Goal: Find specific fact: Find specific fact

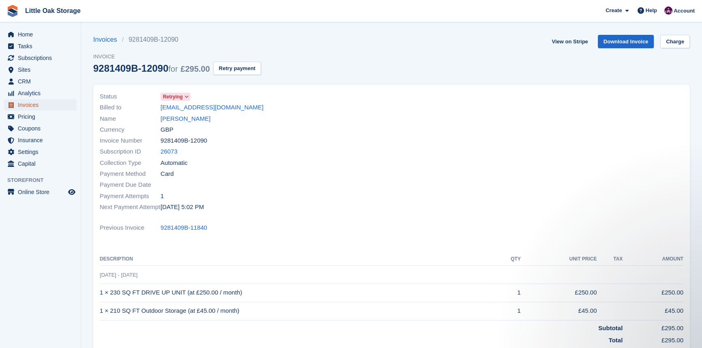
click at [59, 105] on span "Invoices" at bounding box center [42, 104] width 49 height 11
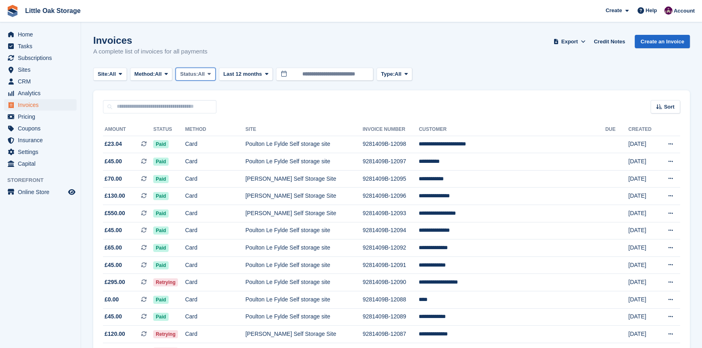
click at [205, 73] on span "All" at bounding box center [201, 74] width 7 height 8
click at [209, 139] on link "Open" at bounding box center [214, 137] width 71 height 15
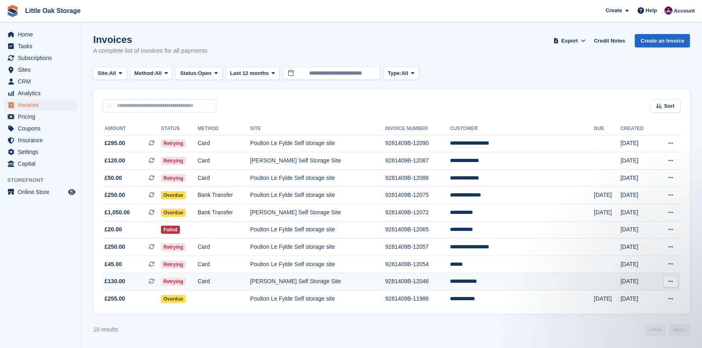
drag, startPoint x: 424, startPoint y: 288, endPoint x: 419, endPoint y: 286, distance: 6.0
click at [424, 288] on td "9281409B-12046" at bounding box center [417, 281] width 65 height 17
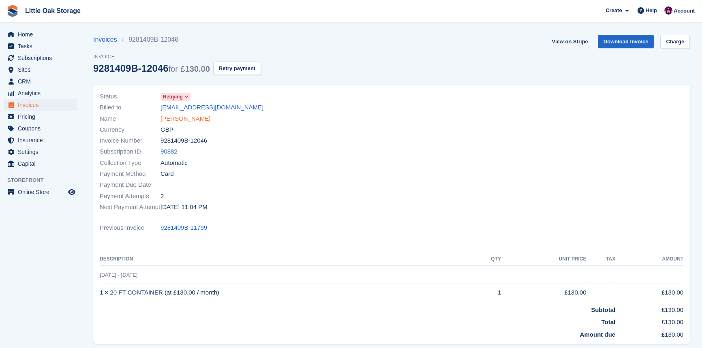
click at [182, 121] on link "Lisa fitzimon" at bounding box center [186, 118] width 50 height 9
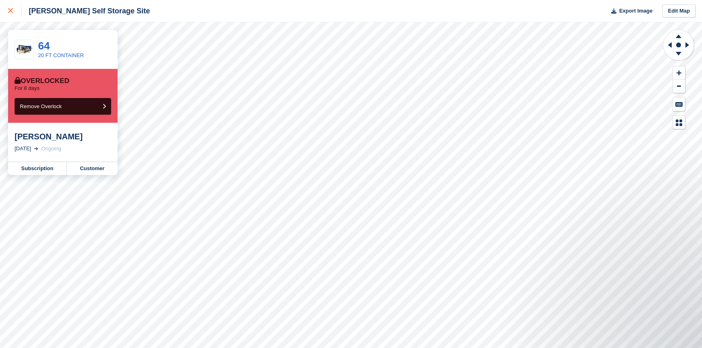
click at [11, 13] on div at bounding box center [14, 11] width 13 height 10
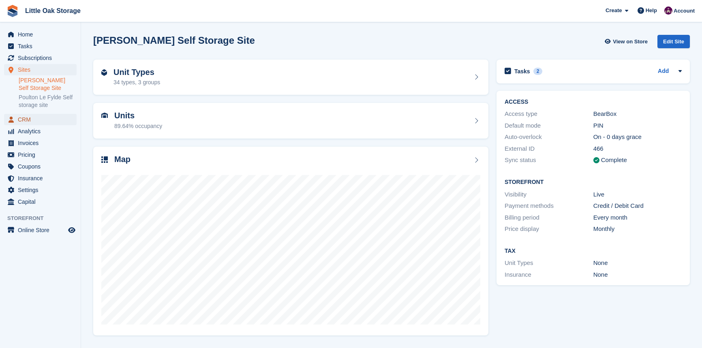
click at [30, 118] on span "CRM" at bounding box center [42, 119] width 49 height 11
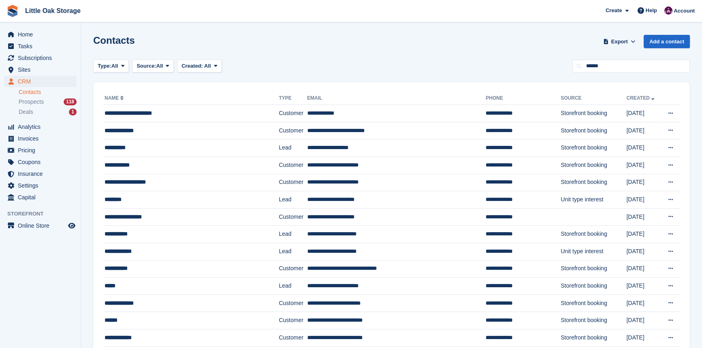
type input "******"
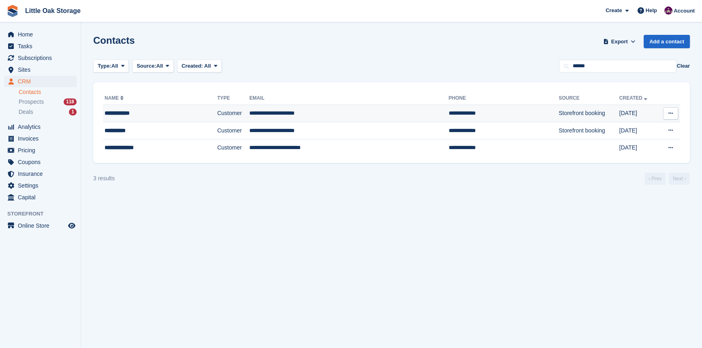
click at [323, 118] on td "**********" at bounding box center [348, 113] width 199 height 17
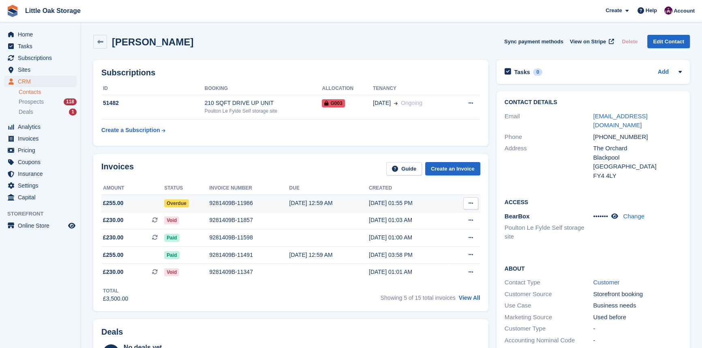
click at [392, 201] on div "[DATE] 01:55 PM" at bounding box center [409, 203] width 80 height 9
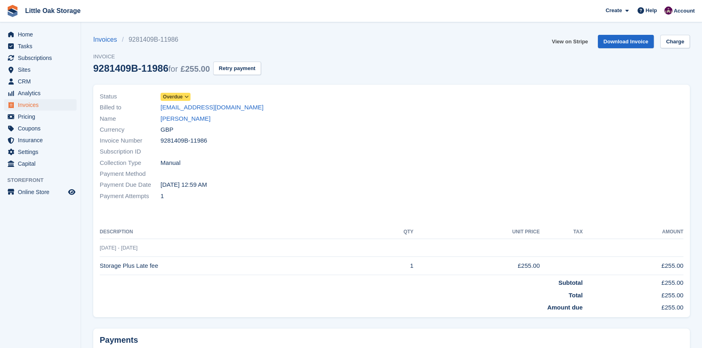
click at [587, 41] on link "View on Stripe" at bounding box center [569, 41] width 43 height 13
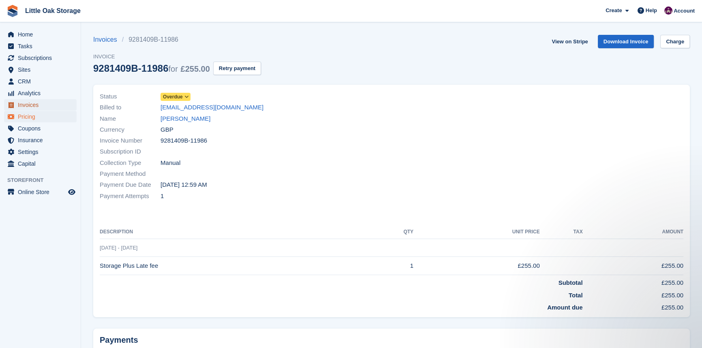
drag, startPoint x: 39, startPoint y: 104, endPoint x: 38, endPoint y: 116, distance: 11.8
click at [39, 104] on span "Invoices" at bounding box center [42, 104] width 49 height 11
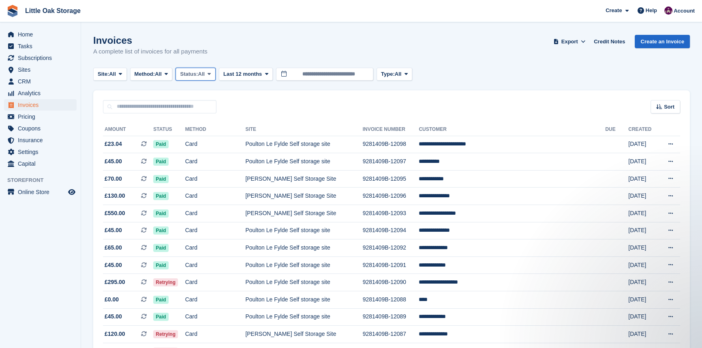
click at [205, 75] on span "All" at bounding box center [201, 74] width 7 height 8
click at [198, 129] on link "Draft" at bounding box center [214, 122] width 71 height 15
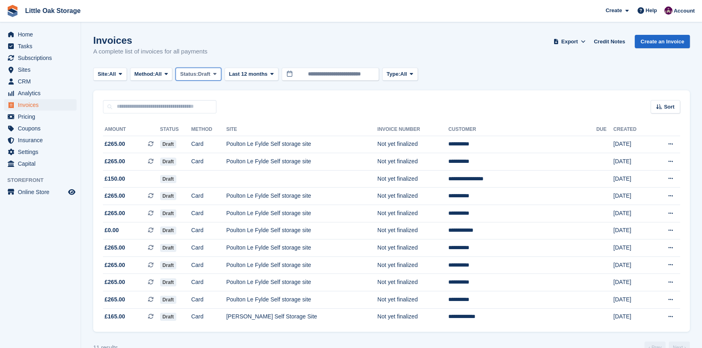
click at [195, 76] on span "Status:" at bounding box center [189, 74] width 18 height 8
click at [211, 135] on link "Open" at bounding box center [214, 137] width 71 height 15
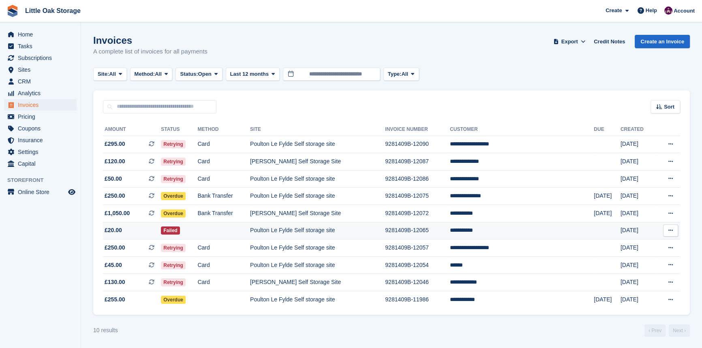
click at [304, 227] on td "Poulton Le Fylde Self storage site" at bounding box center [317, 230] width 135 height 17
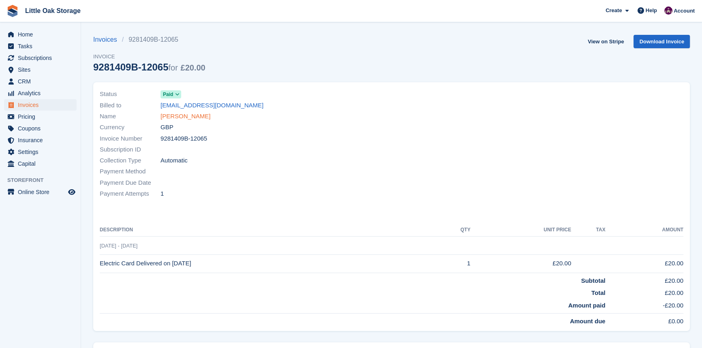
click at [188, 119] on link "[PERSON_NAME]" at bounding box center [186, 116] width 50 height 9
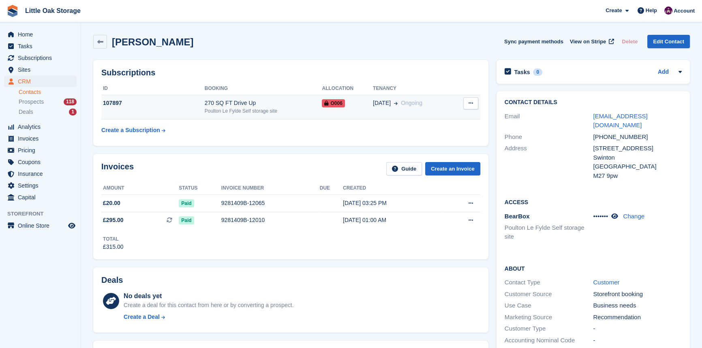
click at [345, 114] on td "O006" at bounding box center [347, 107] width 51 height 25
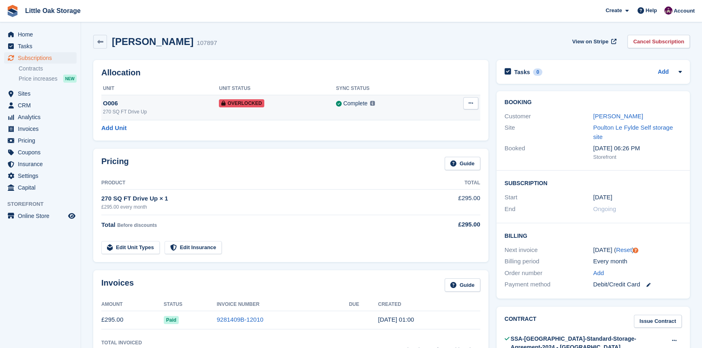
click at [467, 109] on button at bounding box center [470, 103] width 15 height 12
click at [418, 125] on div "Remove Overlock" at bounding box center [440, 119] width 78 height 18
click at [423, 120] on p "Remove Overlock" at bounding box center [439, 119] width 71 height 11
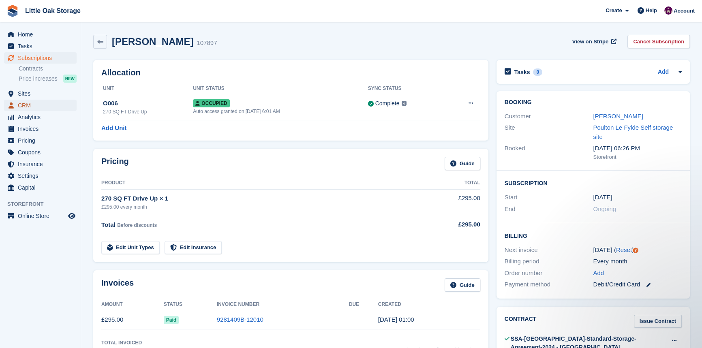
click at [28, 105] on span "CRM" at bounding box center [42, 105] width 49 height 11
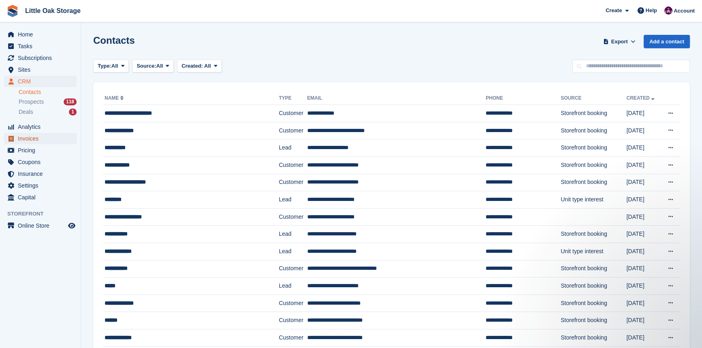
click at [38, 140] on span "Invoices" at bounding box center [42, 138] width 49 height 11
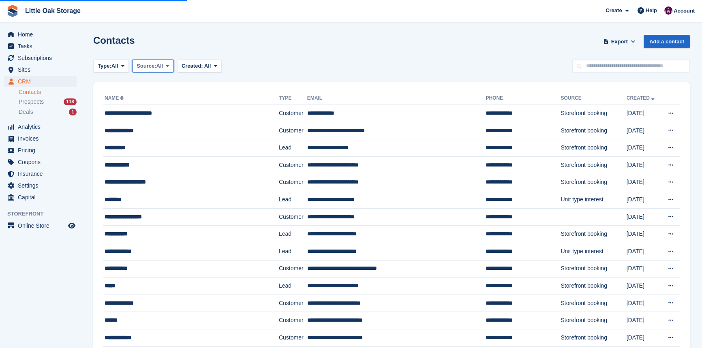
click at [156, 65] on span "Source:" at bounding box center [146, 66] width 19 height 8
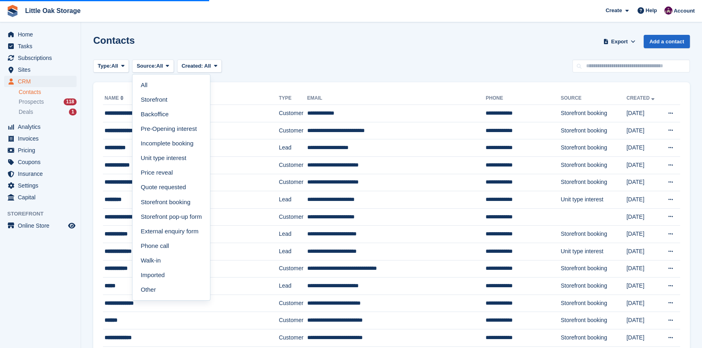
click at [234, 51] on div "Contacts Export Export Contacts Export a CSV of all Contacts which match the cu…" at bounding box center [391, 46] width 597 height 23
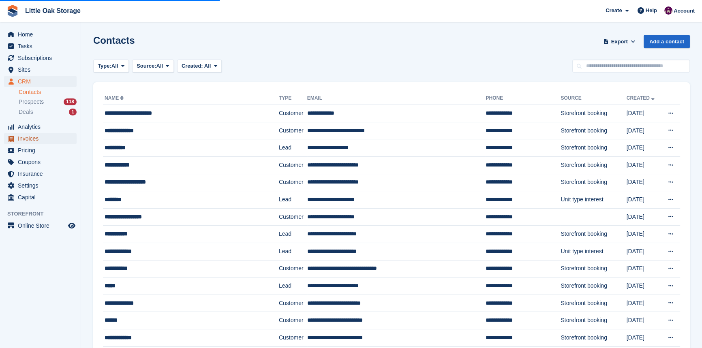
click at [43, 138] on span "Invoices" at bounding box center [42, 138] width 49 height 11
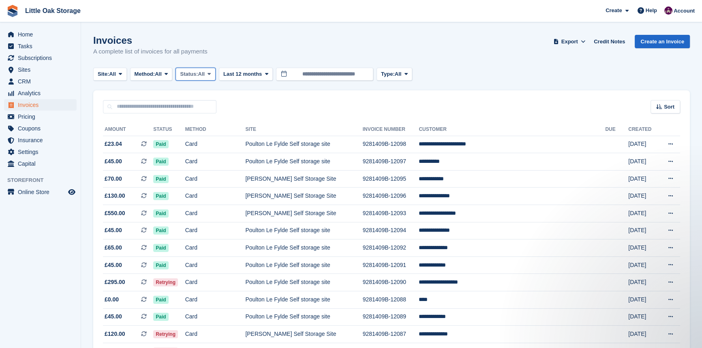
click at [202, 69] on button "Status: All" at bounding box center [196, 74] width 40 height 13
click at [199, 140] on link "Open" at bounding box center [214, 137] width 71 height 15
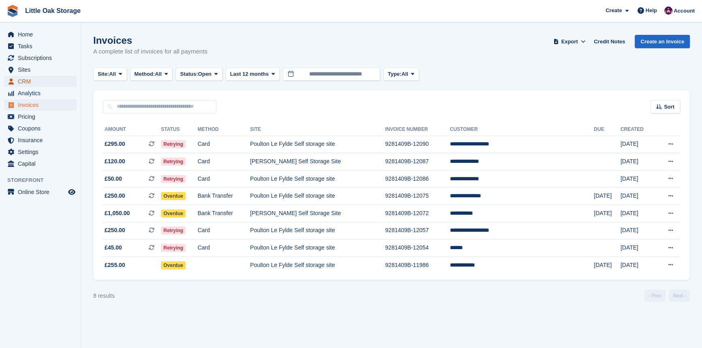
click at [54, 79] on span "CRM" at bounding box center [42, 81] width 49 height 11
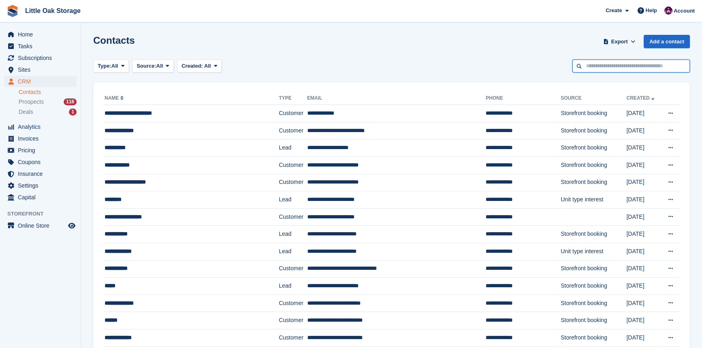
click at [633, 69] on input "text" at bounding box center [631, 66] width 118 height 13
type input "***"
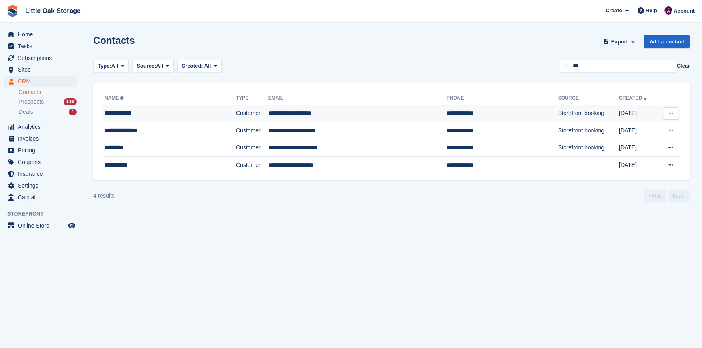
click at [268, 109] on td "**********" at bounding box center [357, 113] width 178 height 17
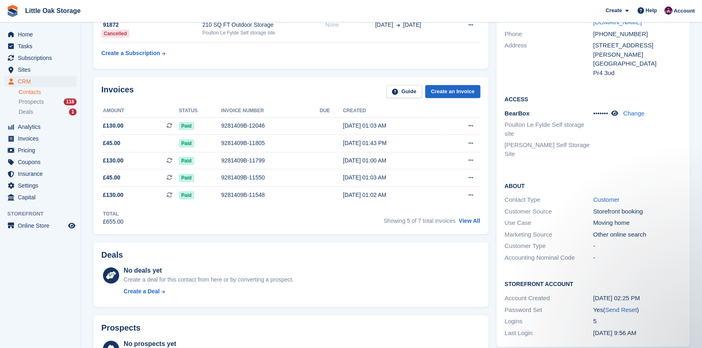
scroll to position [73, 0]
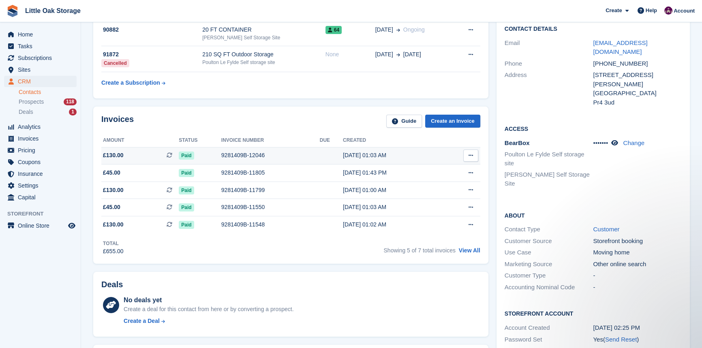
click at [278, 159] on div "9281409B-12046" at bounding box center [270, 155] width 99 height 9
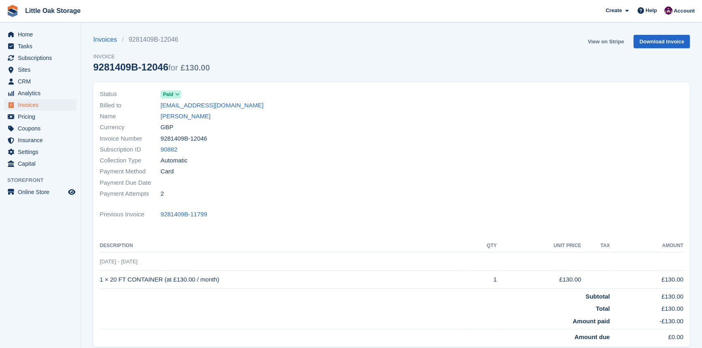
click at [614, 43] on link "View on Stripe" at bounding box center [606, 41] width 43 height 13
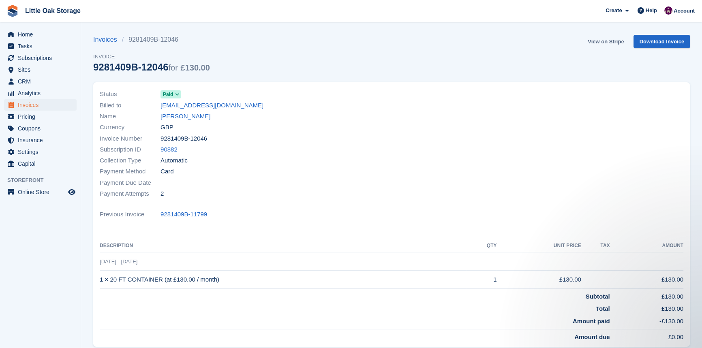
click at [604, 45] on link "View on Stripe" at bounding box center [606, 41] width 43 height 13
drag, startPoint x: 37, startPoint y: 82, endPoint x: 261, endPoint y: 81, distance: 223.8
click at [37, 82] on span "CRM" at bounding box center [42, 81] width 49 height 11
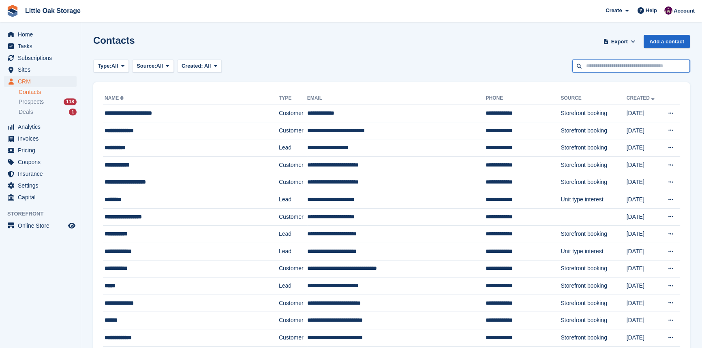
drag, startPoint x: 625, startPoint y: 72, endPoint x: 522, endPoint y: 30, distance: 111.4
click at [625, 72] on input "text" at bounding box center [631, 66] width 118 height 13
type input "******"
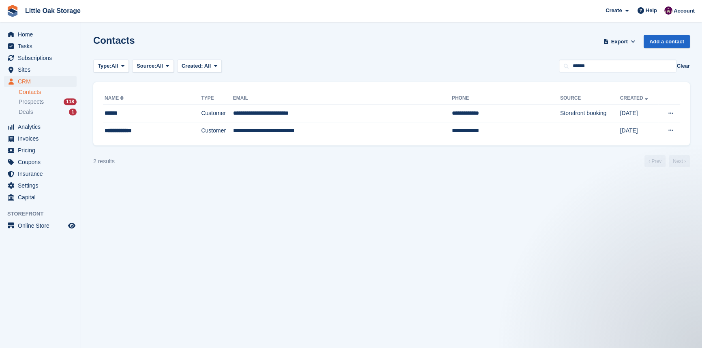
drag, startPoint x: 302, startPoint y: 113, endPoint x: 279, endPoint y: 97, distance: 27.9
click at [302, 109] on td "**********" at bounding box center [342, 113] width 219 height 17
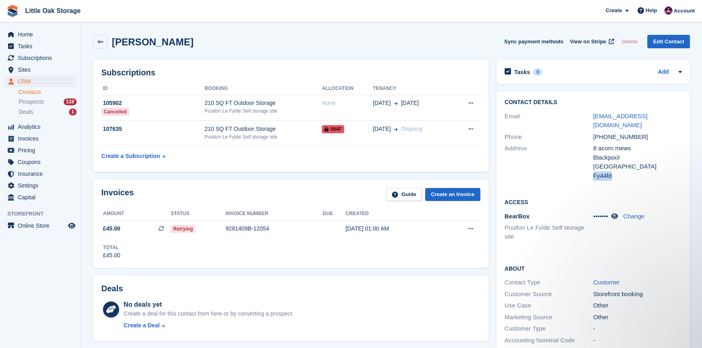
drag, startPoint x: 610, startPoint y: 166, endPoint x: 593, endPoint y: 167, distance: 17.9
click at [593, 171] on div "Fy44fd" at bounding box center [637, 175] width 89 height 9
copy div "Fy44fd"
click at [40, 91] on link "Contacts" at bounding box center [48, 92] width 58 height 8
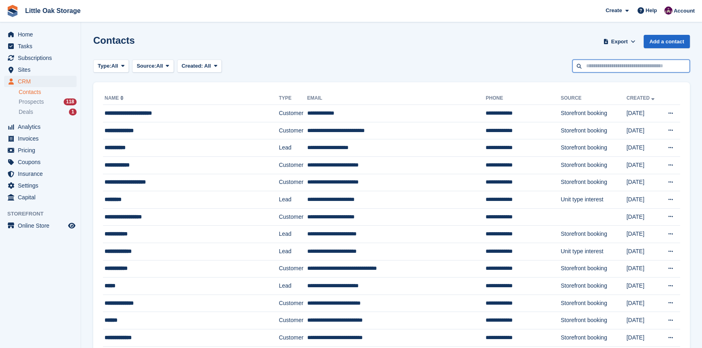
drag, startPoint x: 625, startPoint y: 66, endPoint x: 617, endPoint y: 58, distance: 12.1
click at [625, 65] on input "text" at bounding box center [631, 66] width 118 height 13
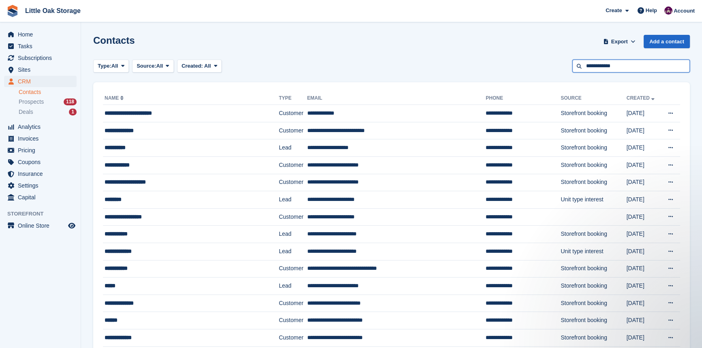
type input "**********"
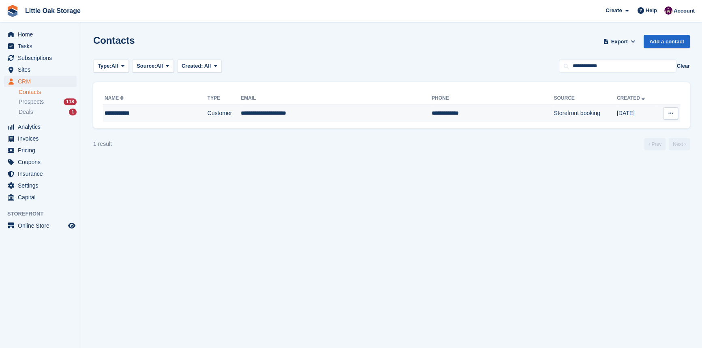
click at [432, 116] on td "**********" at bounding box center [493, 113] width 122 height 17
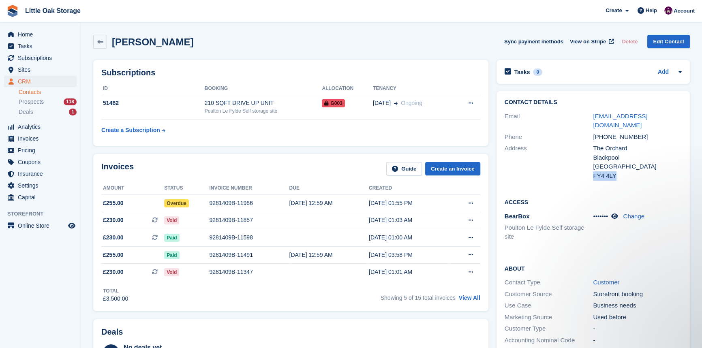
drag, startPoint x: 615, startPoint y: 167, endPoint x: 594, endPoint y: 167, distance: 20.3
click at [594, 171] on div "FY4 4LY" at bounding box center [637, 175] width 89 height 9
copy div "FY4 4LY"
click at [45, 89] on link "Contacts" at bounding box center [48, 92] width 58 height 8
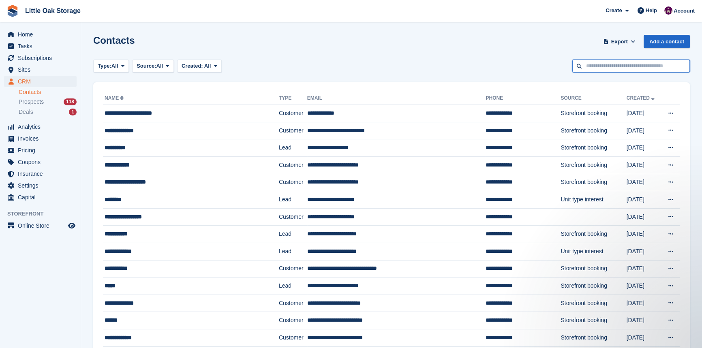
click at [617, 60] on input "text" at bounding box center [631, 66] width 118 height 13
type input "*****"
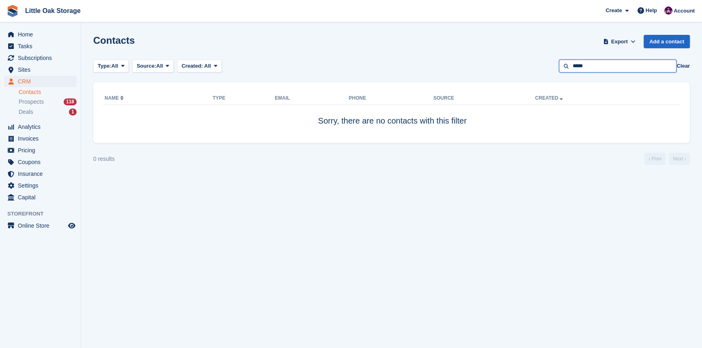
click at [627, 65] on input "*****" at bounding box center [618, 66] width 118 height 13
type input "*****"
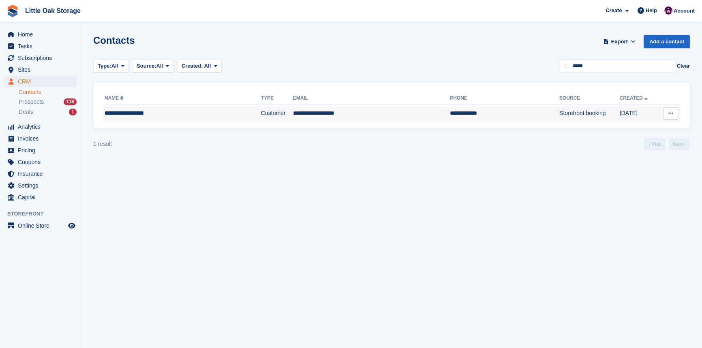
click at [206, 109] on div "**********" at bounding box center [165, 113] width 120 height 9
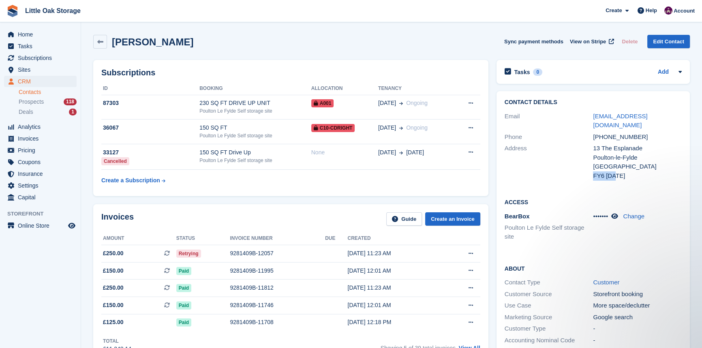
drag, startPoint x: 618, startPoint y: 167, endPoint x: 593, endPoint y: 169, distance: 25.2
click at [593, 171] on div "FY6 [DATE]" at bounding box center [637, 175] width 89 height 9
copy div "FY6 [DATE]"
drag, startPoint x: 24, startPoint y: 92, endPoint x: 135, endPoint y: 83, distance: 111.5
click at [24, 92] on link "Contacts" at bounding box center [48, 92] width 58 height 8
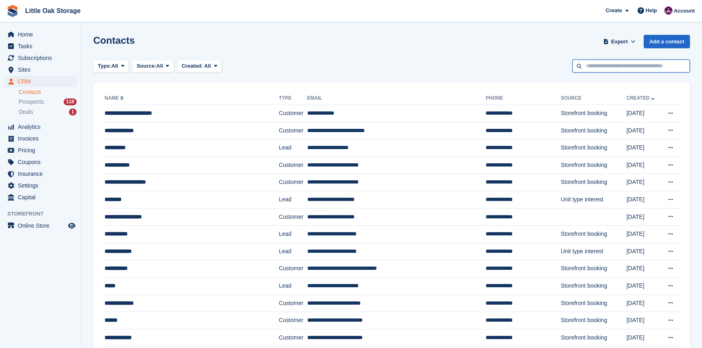
drag, startPoint x: 605, startPoint y: 66, endPoint x: 600, endPoint y: 54, distance: 13.1
click at [605, 66] on input "text" at bounding box center [631, 66] width 118 height 13
type input "******"
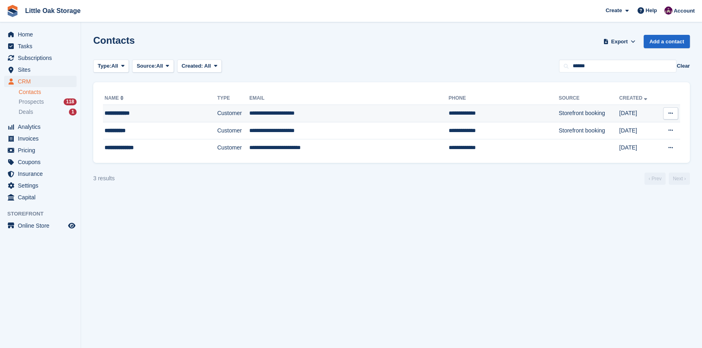
click at [217, 120] on td "Customer" at bounding box center [233, 113] width 32 height 17
